Goal: Register for event/course

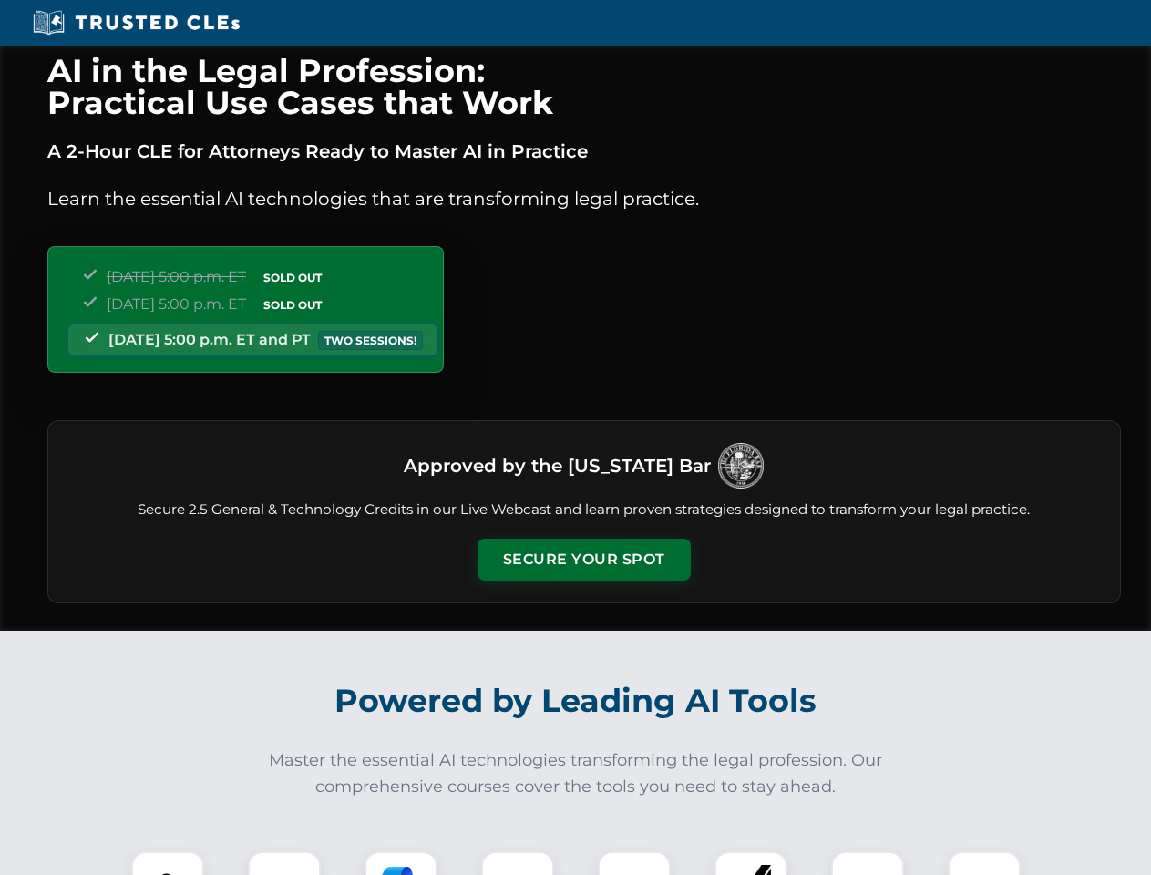
click at [583, 560] on button "Secure Your Spot" at bounding box center [583, 560] width 213 height 42
click at [168, 863] on img at bounding box center [167, 887] width 53 height 53
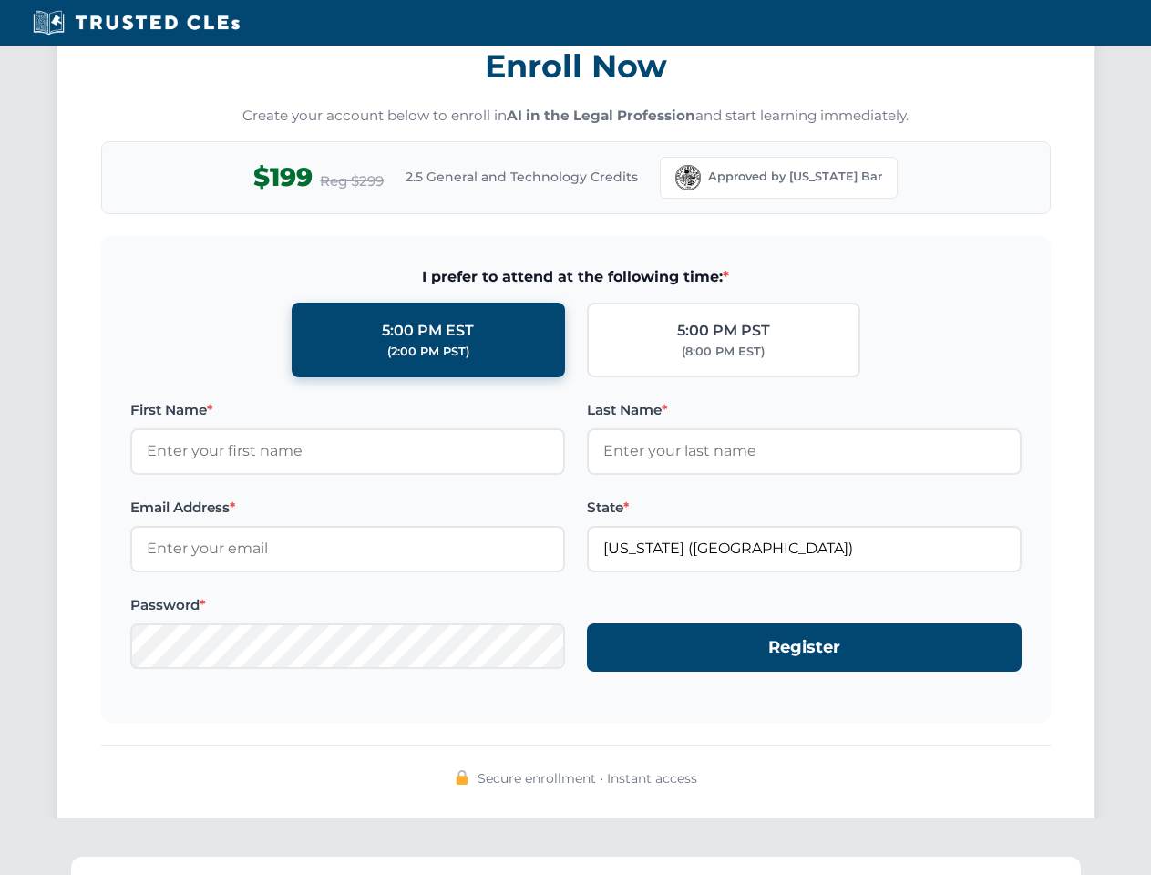
scroll to position [1789, 0]
